Goal: Check status: Verify the current state of an ongoing process or item

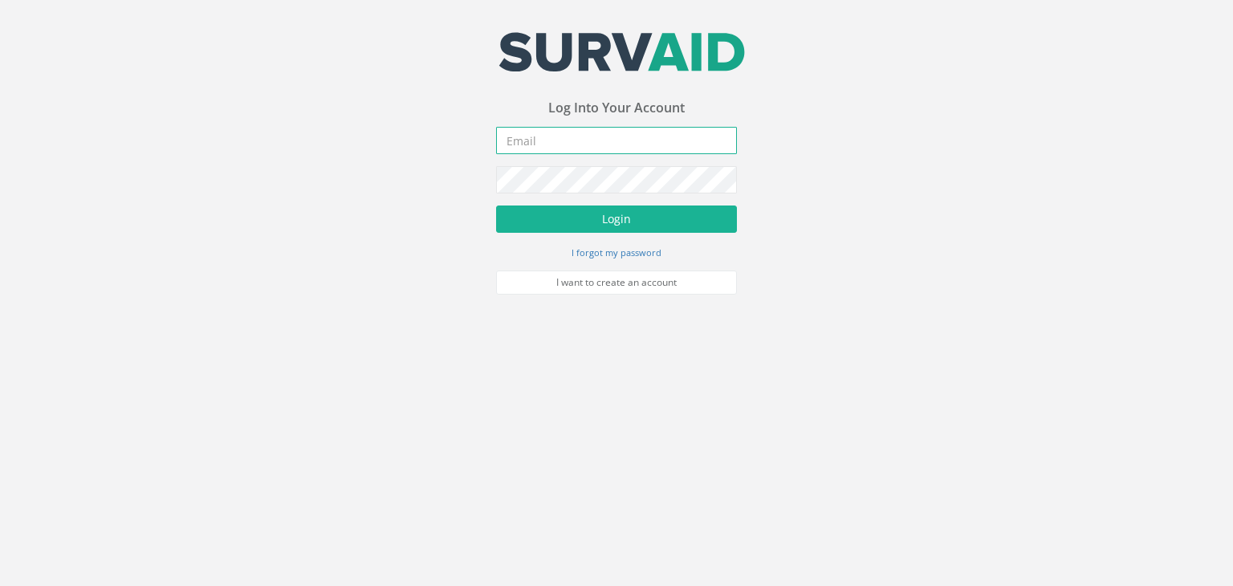
click at [527, 141] on input "email" at bounding box center [616, 140] width 241 height 27
type input "[EMAIL_ADDRESS][PERSON_NAME][DOMAIN_NAME]"
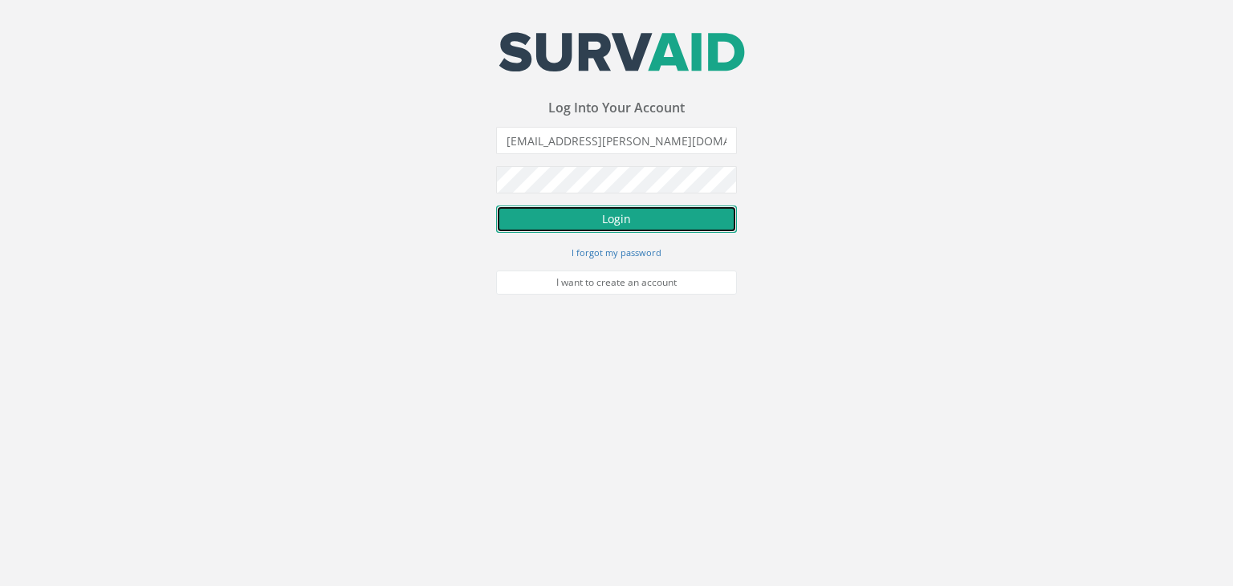
click at [617, 213] on button "Login" at bounding box center [616, 219] width 241 height 27
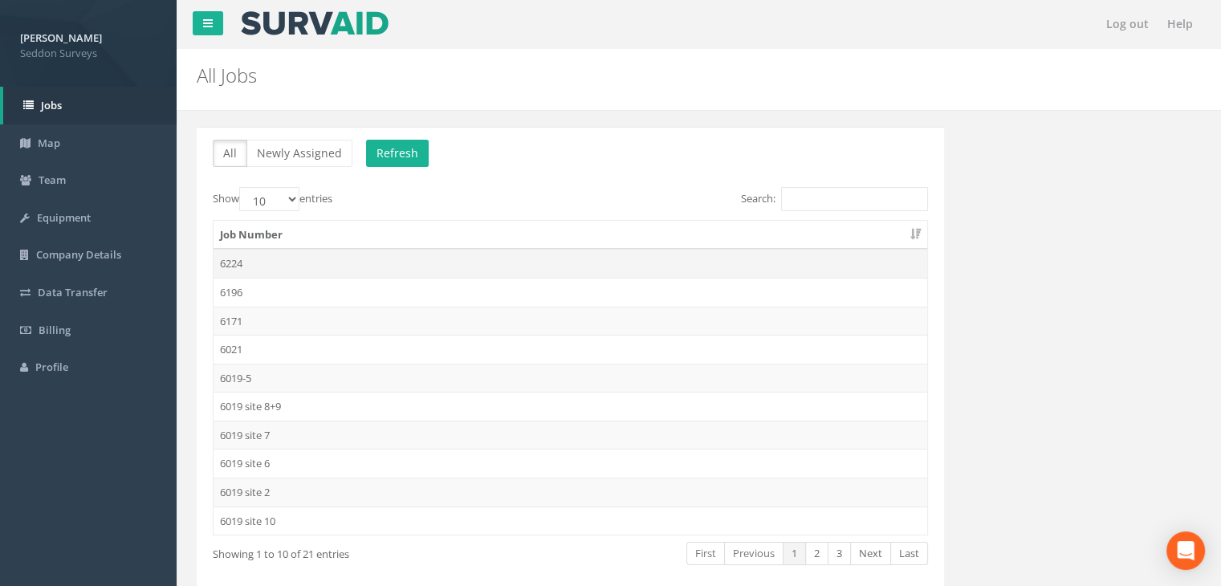
click at [230, 266] on td "6224" at bounding box center [571, 263] width 714 height 29
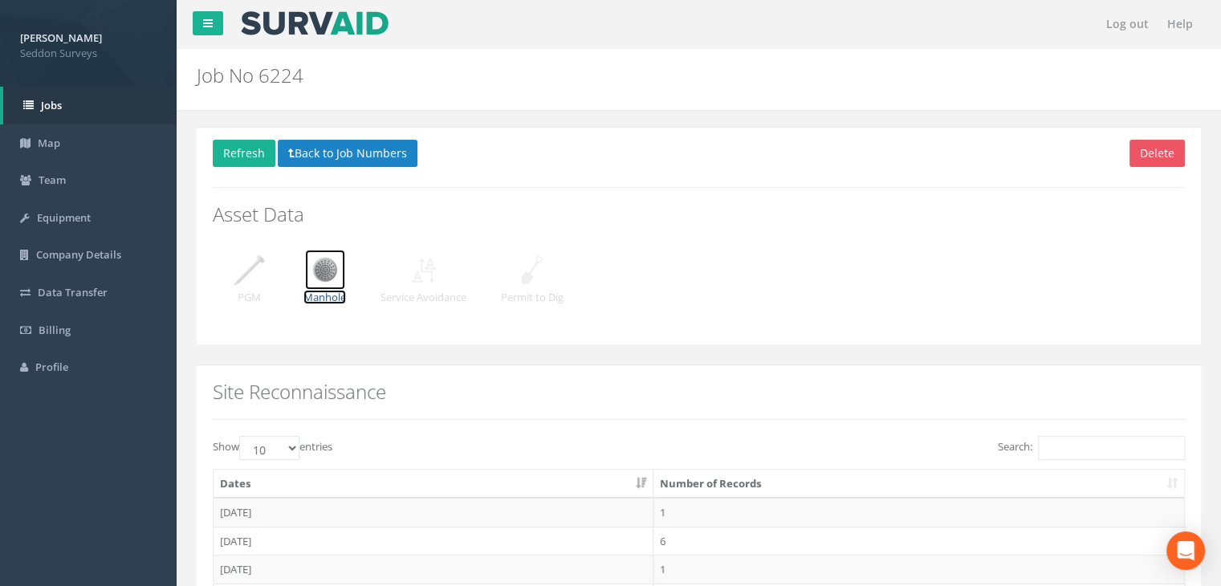
click at [333, 276] on img at bounding box center [325, 270] width 40 height 40
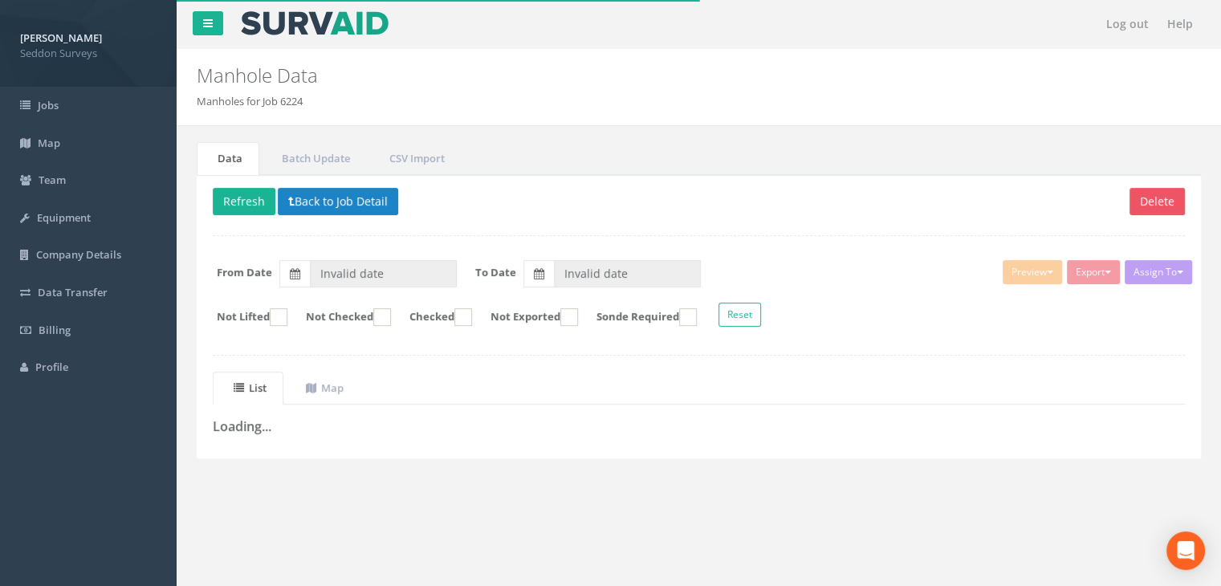
type input "[DATE]"
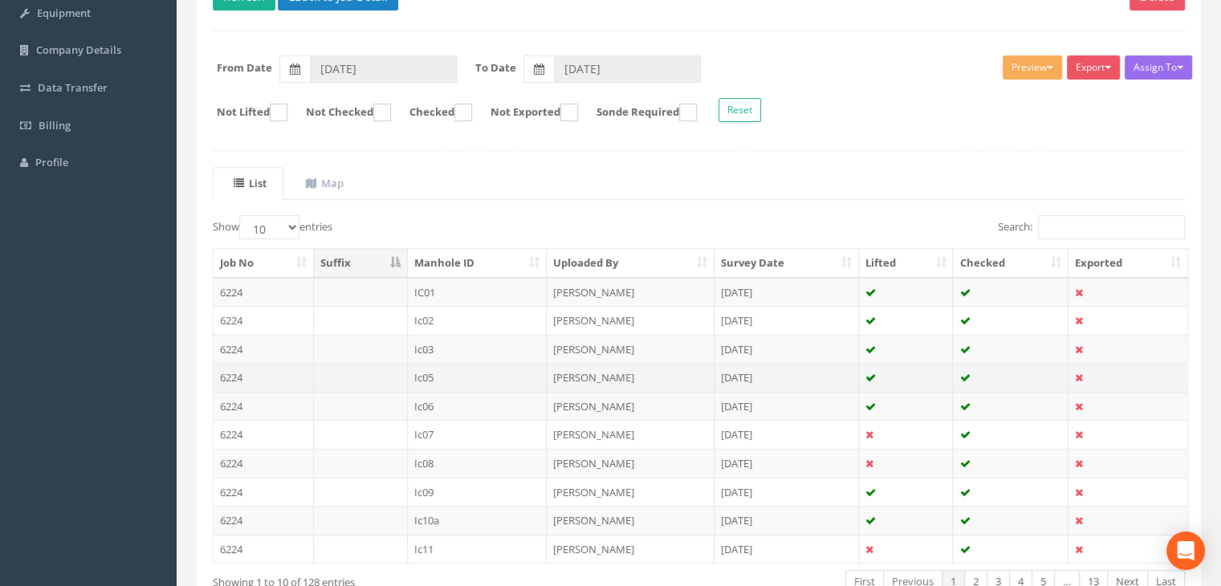
scroll to position [305, 0]
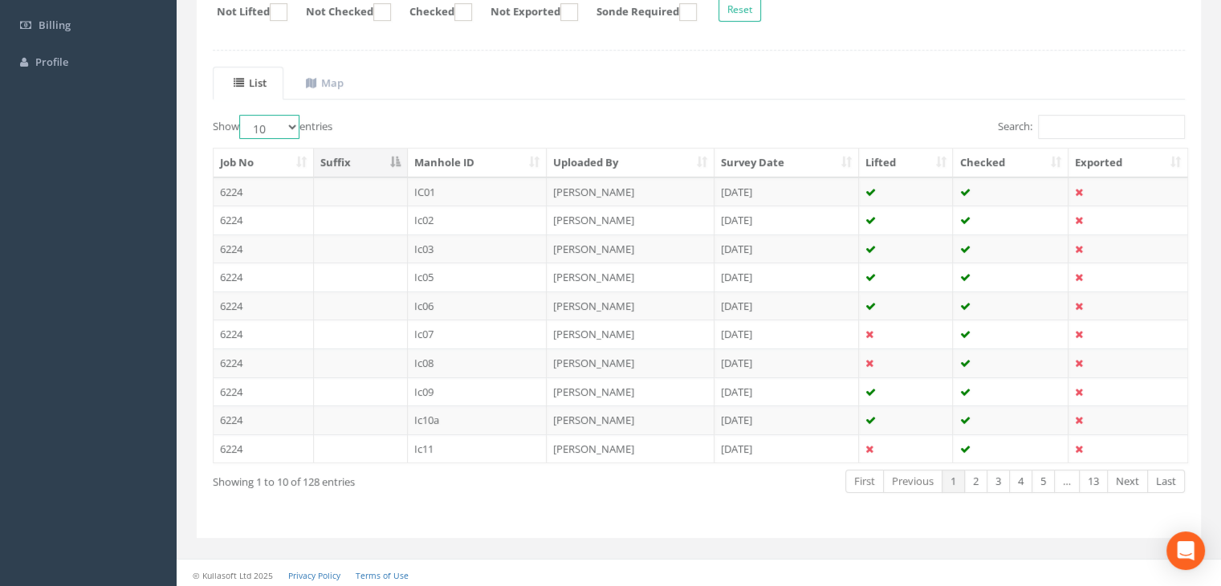
click at [296, 123] on select "10 25 50 100" at bounding box center [269, 127] width 60 height 24
select select "100"
click at [242, 115] on select "10 25 50 100" at bounding box center [269, 127] width 60 height 24
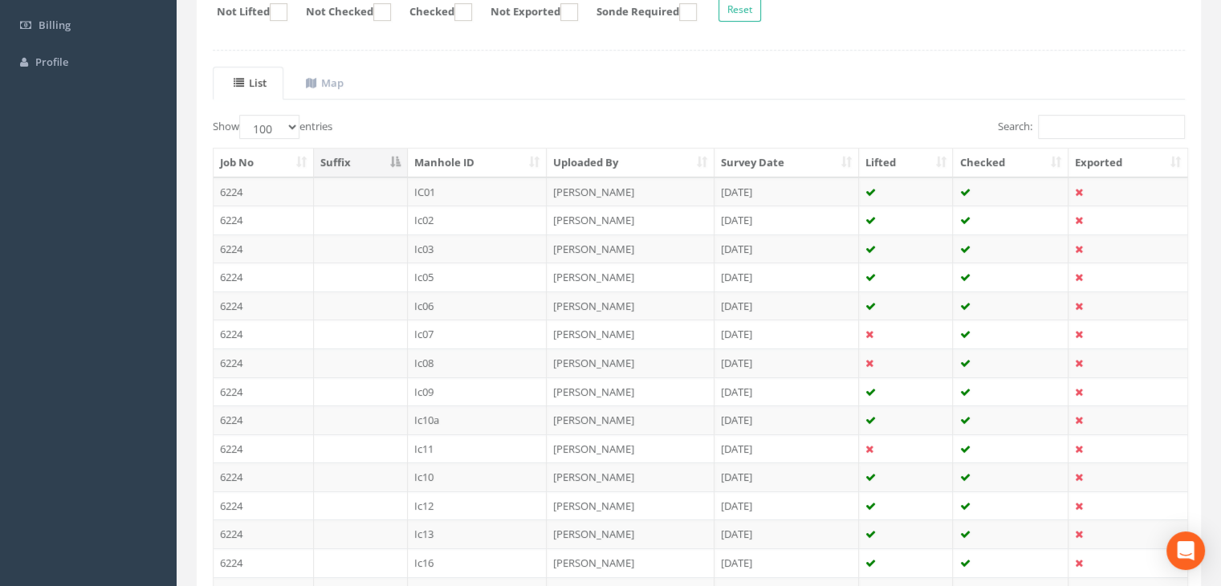
click at [459, 155] on th "Manhole ID" at bounding box center [478, 163] width 140 height 29
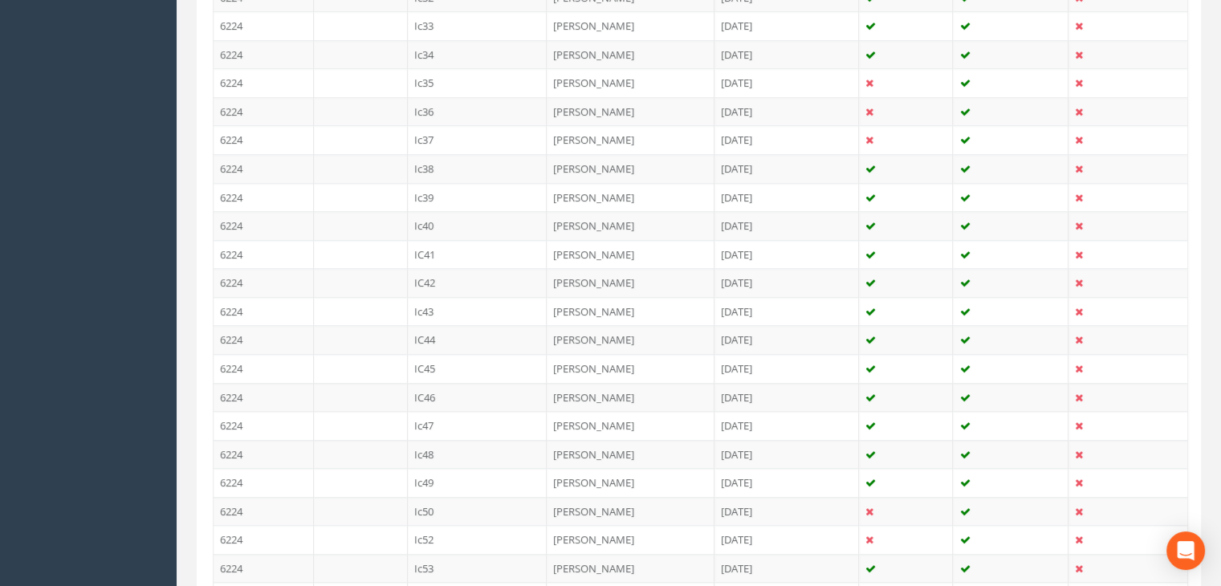
scroll to position [1670, 0]
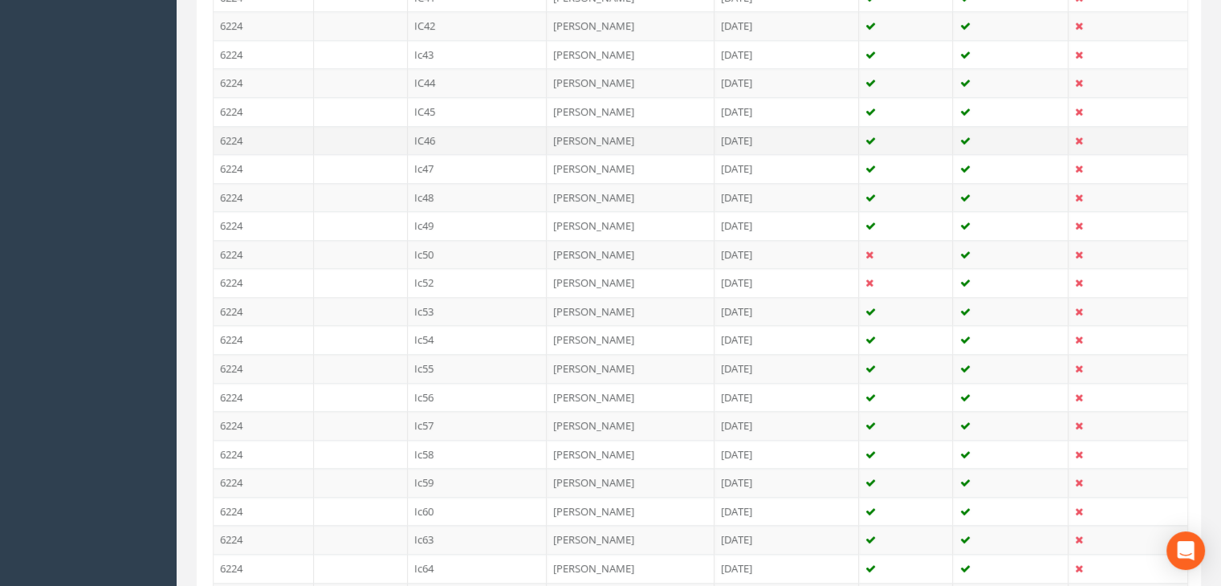
click at [436, 126] on td "IC46" at bounding box center [478, 140] width 140 height 29
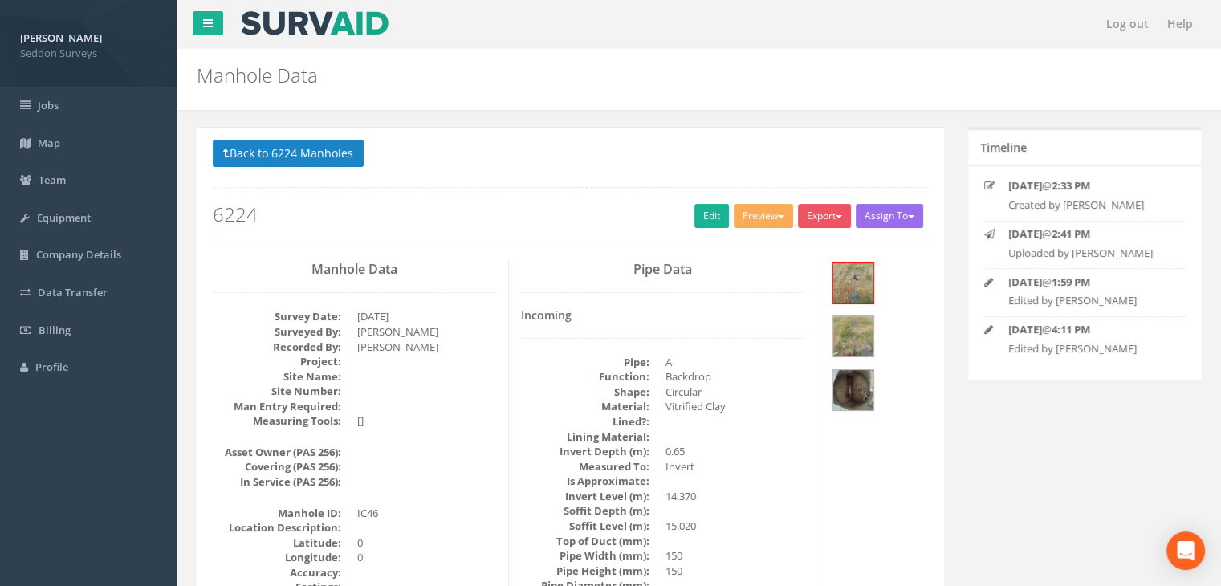
scroll to position [0, 0]
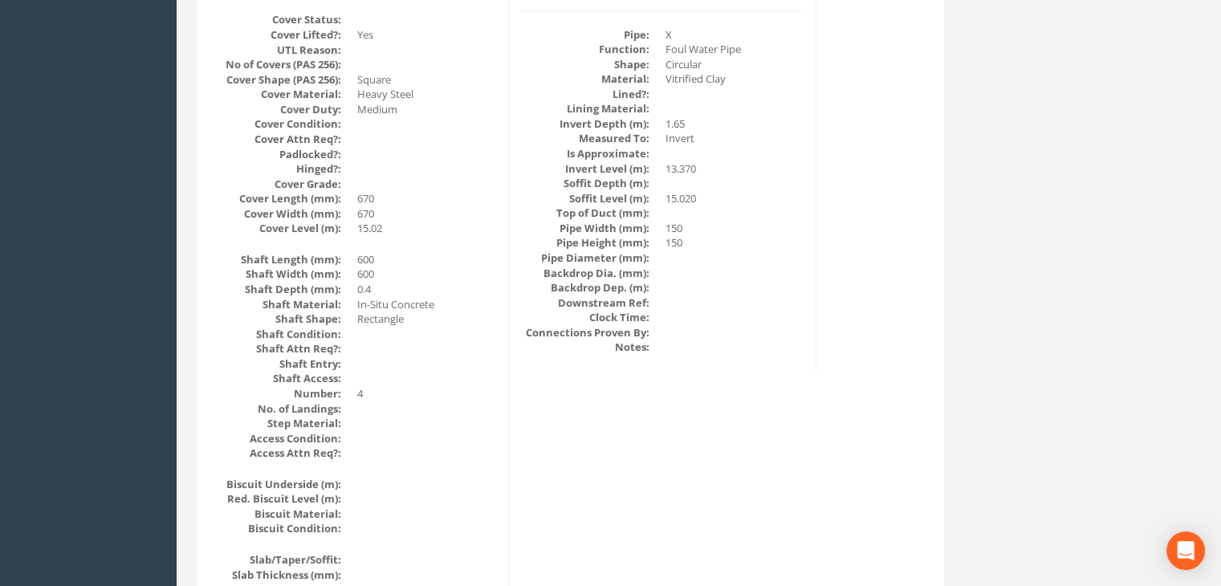
drag, startPoint x: 747, startPoint y: 454, endPoint x: 705, endPoint y: 254, distance: 203.4
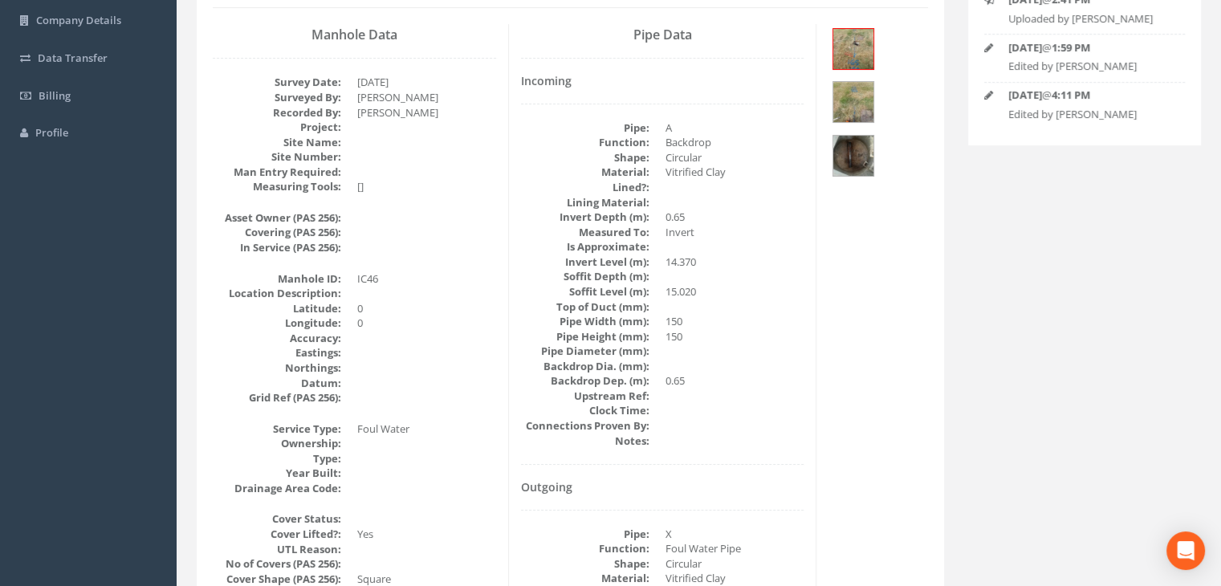
scroll to position [37, 0]
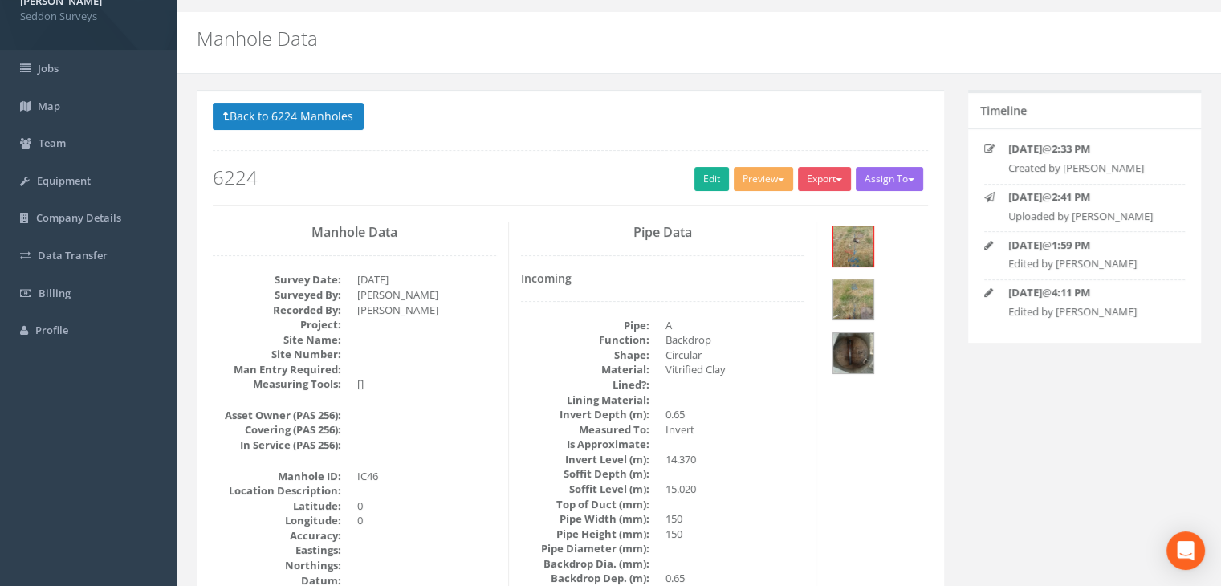
click at [480, 235] on h3 "Manhole Data" at bounding box center [354, 233] width 283 height 14
click at [486, 340] on dd at bounding box center [426, 339] width 139 height 15
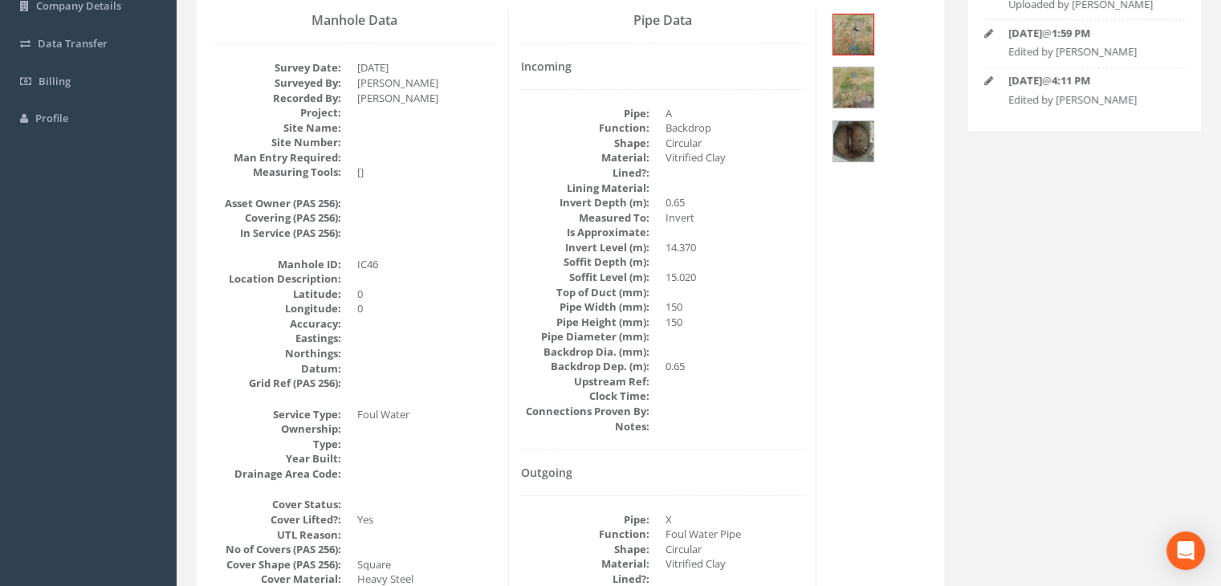
scroll to position [117, 0]
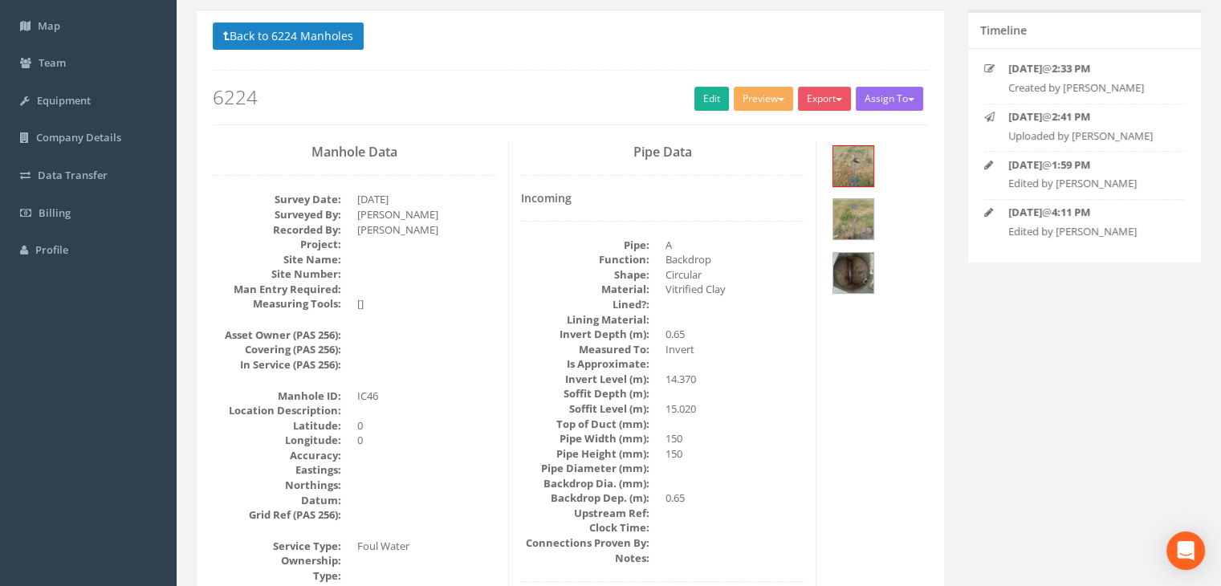
click at [658, 192] on h4 "Incoming" at bounding box center [662, 198] width 283 height 12
click at [683, 193] on h4 "Incoming" at bounding box center [662, 198] width 283 height 12
click at [735, 193] on h4 "Incoming" at bounding box center [662, 198] width 283 height 12
click at [662, 190] on div "Pipe Data Incoming Pipe: A Function: Backdrop Shape: Circular Material: Vitrifi…" at bounding box center [663, 564] width 308 height 846
click at [727, 193] on h4 "Incoming" at bounding box center [662, 198] width 283 height 12
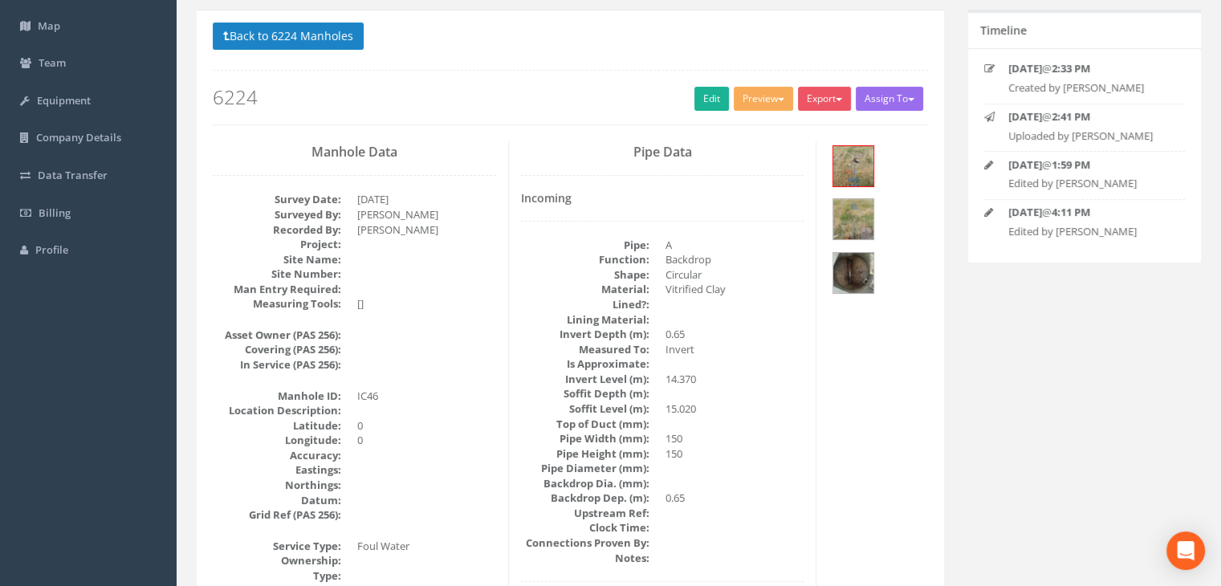
click at [601, 190] on div "Pipe Data Incoming Pipe: A Function: Backdrop Shape: Circular Material: Vitrifi…" at bounding box center [663, 564] width 308 height 846
click at [590, 189] on div "Pipe Data Incoming Pipe: A Function: Backdrop Shape: Circular Material: Vitrifi…" at bounding box center [663, 564] width 308 height 846
click at [737, 195] on h4 "Incoming" at bounding box center [662, 198] width 283 height 12
click at [665, 196] on h4 "Incoming" at bounding box center [662, 198] width 283 height 12
drag, startPoint x: 735, startPoint y: 193, endPoint x: 648, endPoint y: 197, distance: 86.8
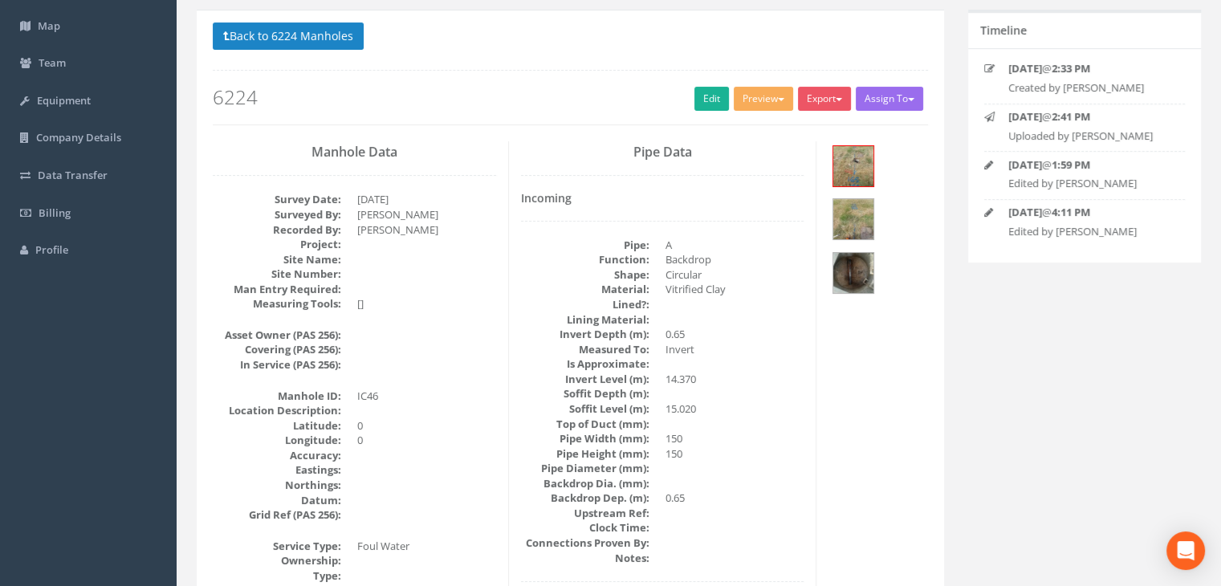
click at [729, 193] on h4 "Incoming" at bounding box center [662, 198] width 283 height 12
click at [649, 197] on h4 "Incoming" at bounding box center [662, 198] width 283 height 12
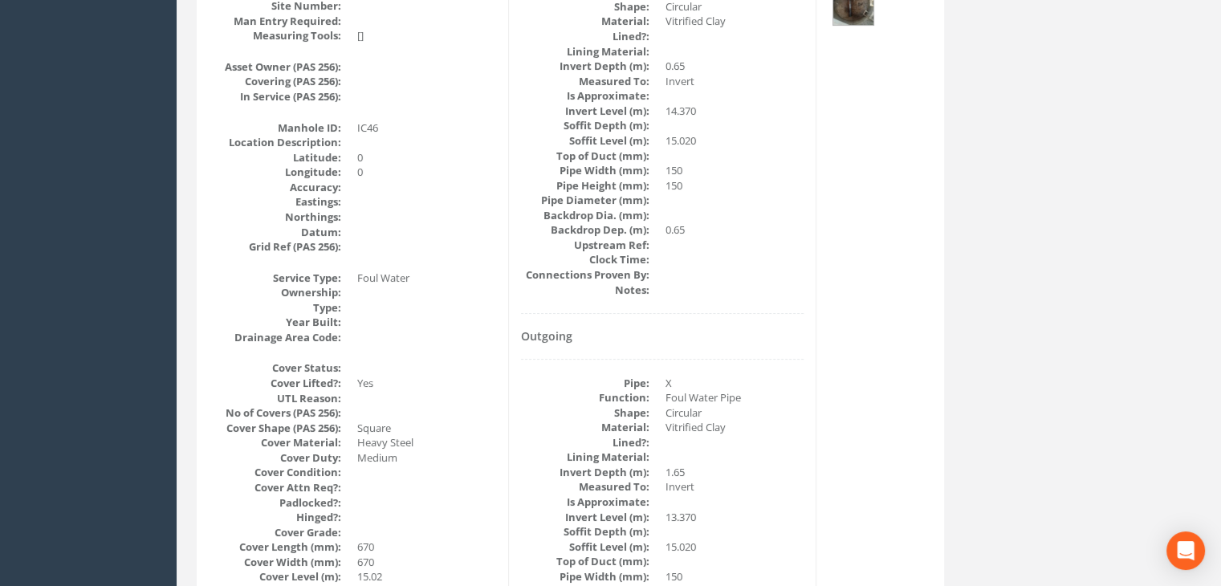
scroll to position [83, 0]
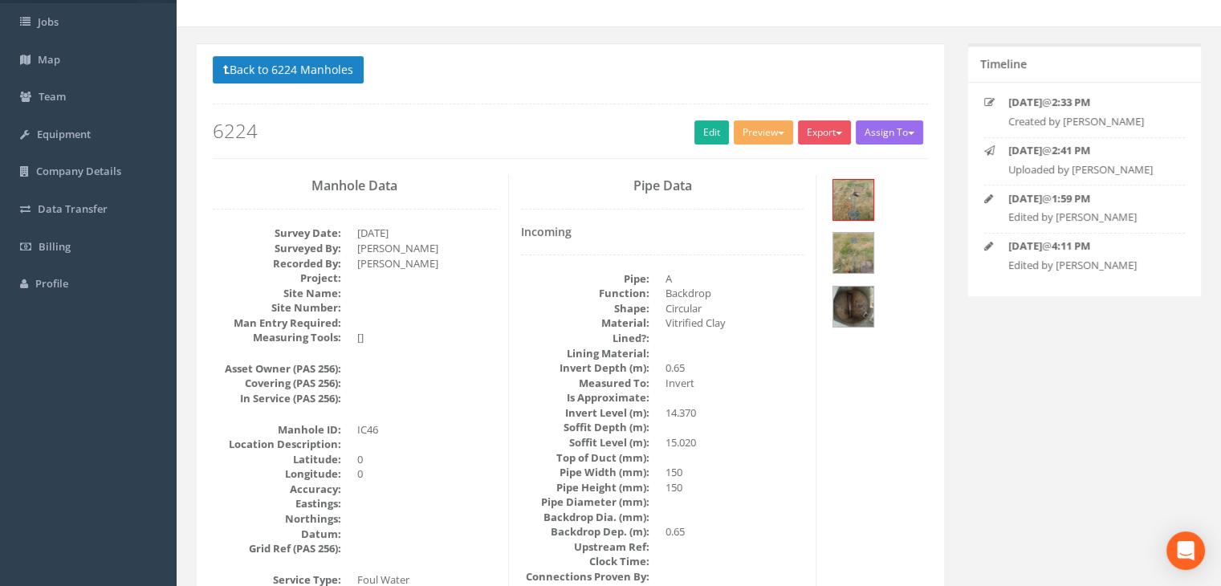
drag, startPoint x: 739, startPoint y: 214, endPoint x: 684, endPoint y: 39, distance: 182.6
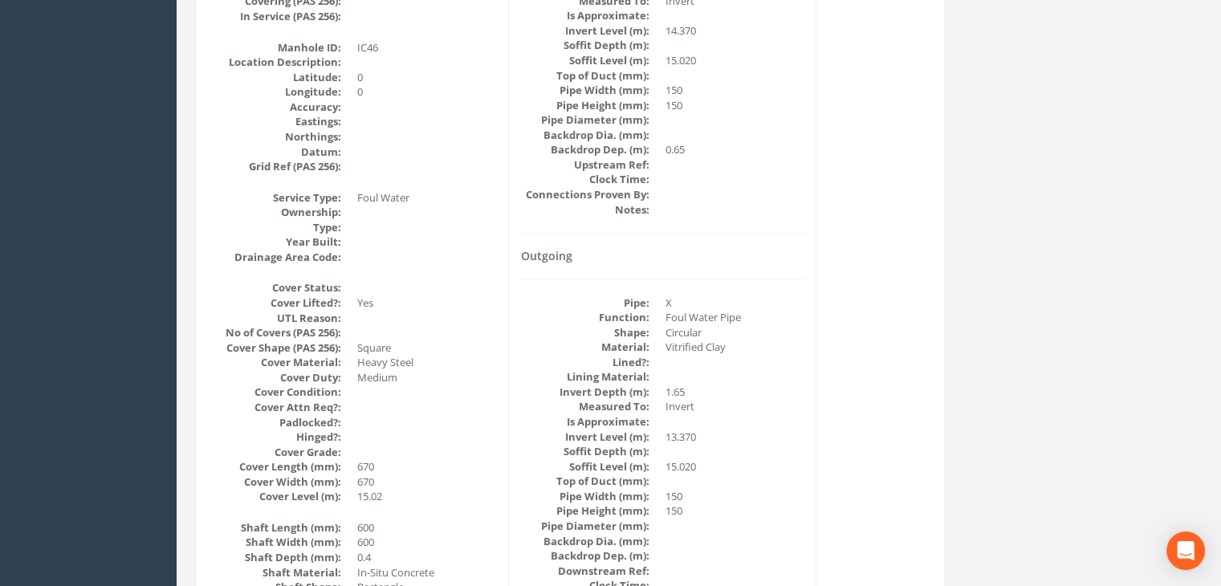
scroll to position [482, 0]
